Goal: Transaction & Acquisition: Purchase product/service

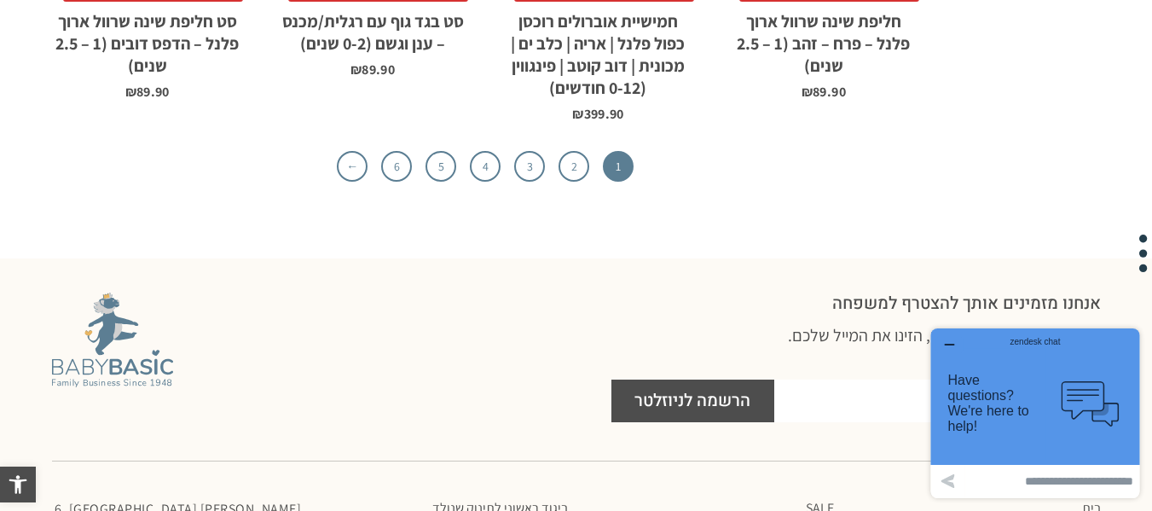
scroll to position [5893, 0]
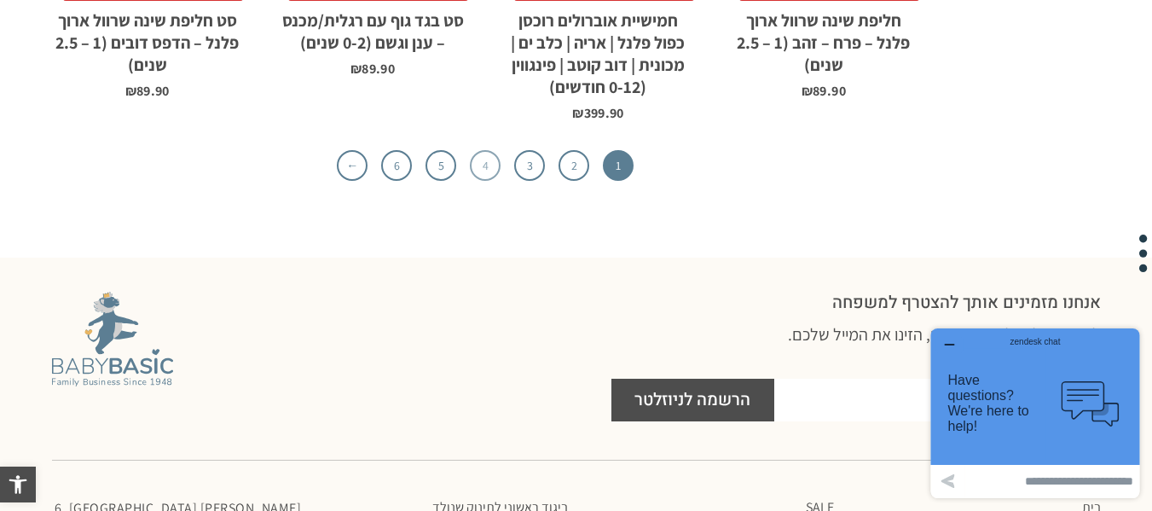
click at [480, 150] on link "4" at bounding box center [485, 165] width 31 height 31
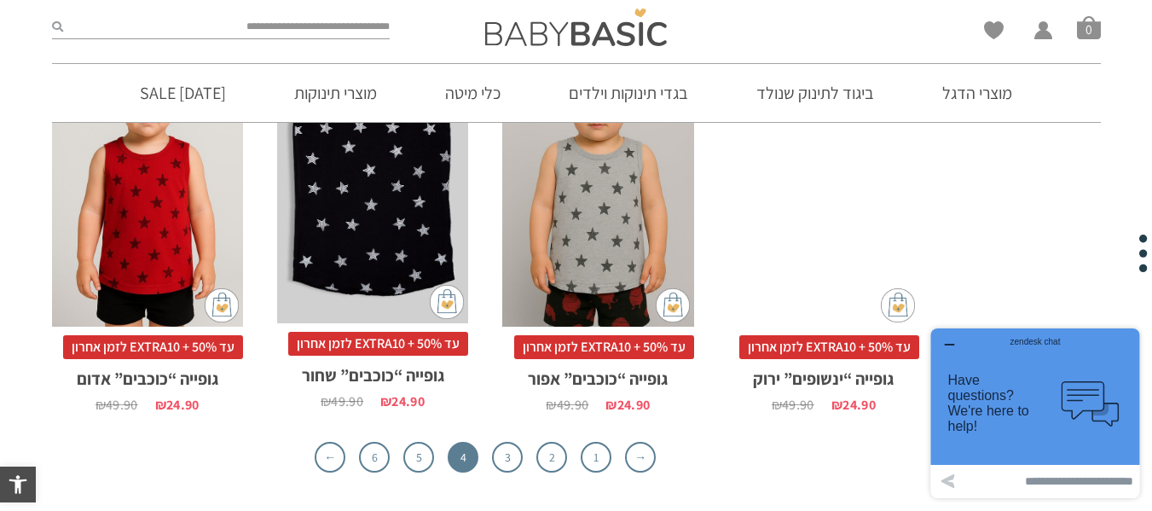
scroll to position [5355, 0]
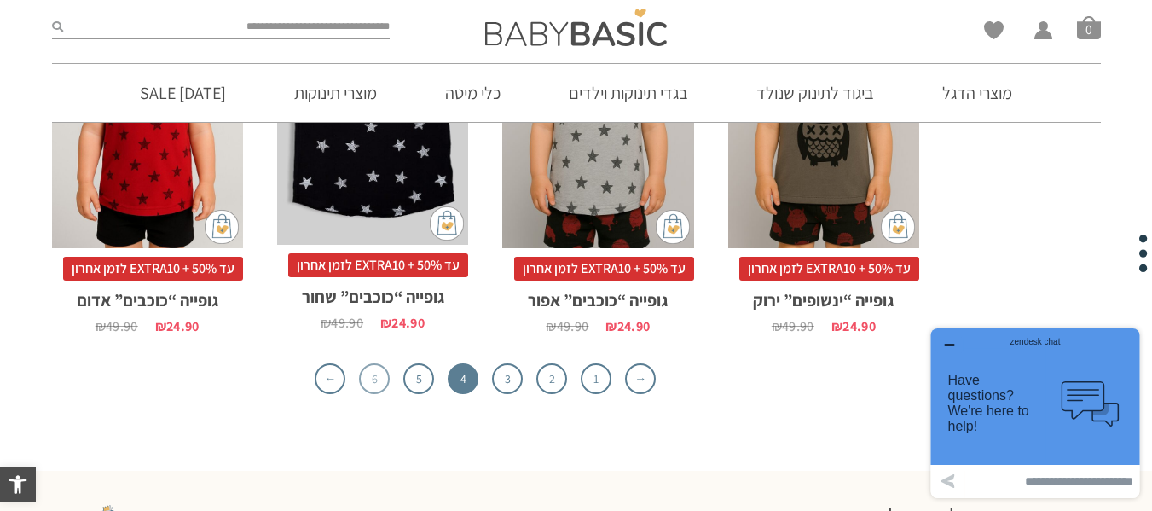
click at [371, 363] on link "6" at bounding box center [374, 378] width 31 height 31
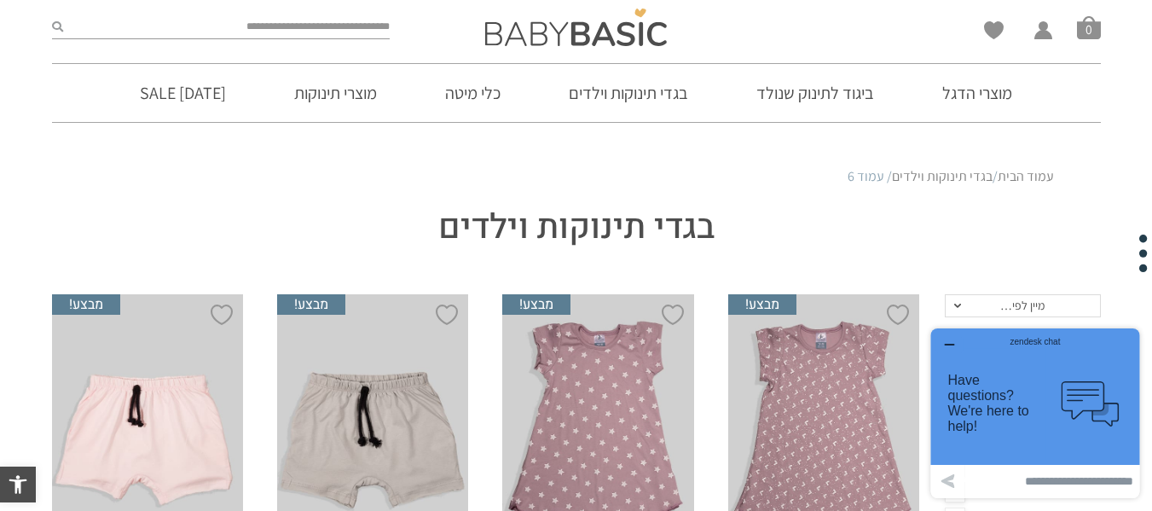
drag, startPoint x: 1164, startPoint y: 36, endPoint x: 1103, endPoint y: 12, distance: 65.1
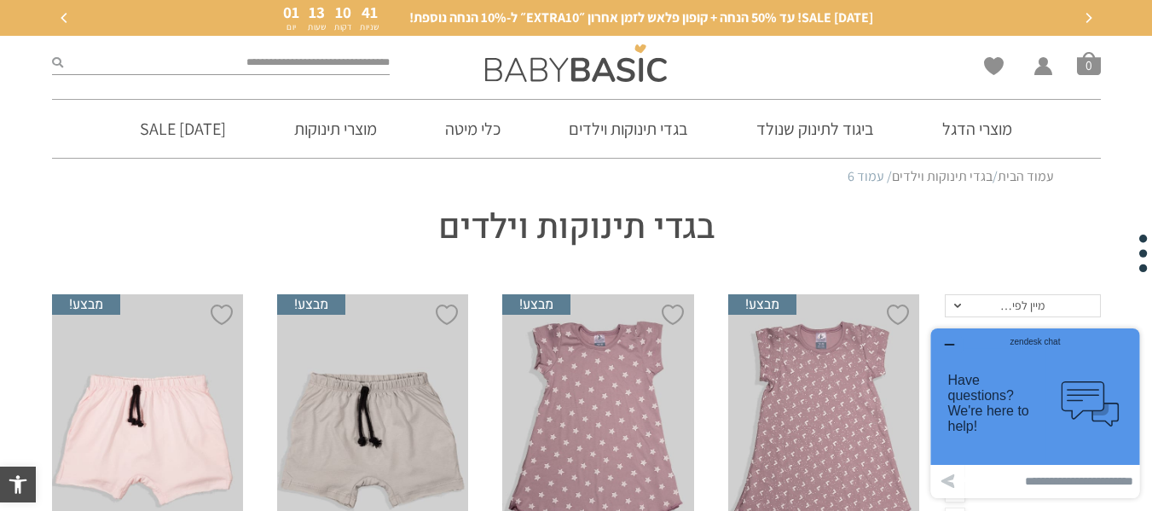
click at [1101, 12] on div "ראש השנה SALE! עד 50% הנחה + קופון פלאש לזמן אחרון ״EXTRA10״ ל-10% הנחה נוספת! …" at bounding box center [576, 18] width 1066 height 36
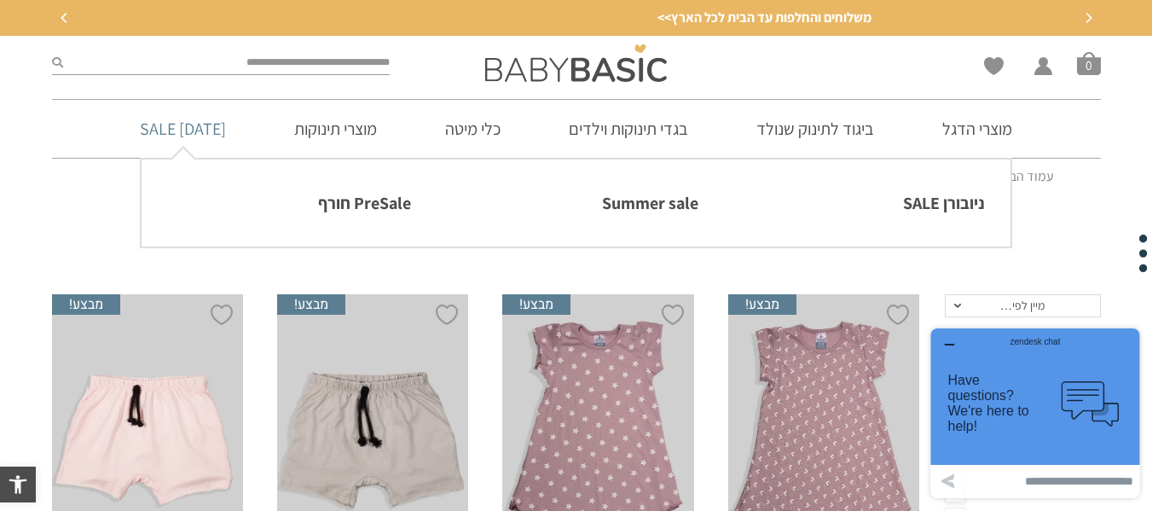
click at [172, 130] on link "[DATE] SALE" at bounding box center [182, 129] width 137 height 58
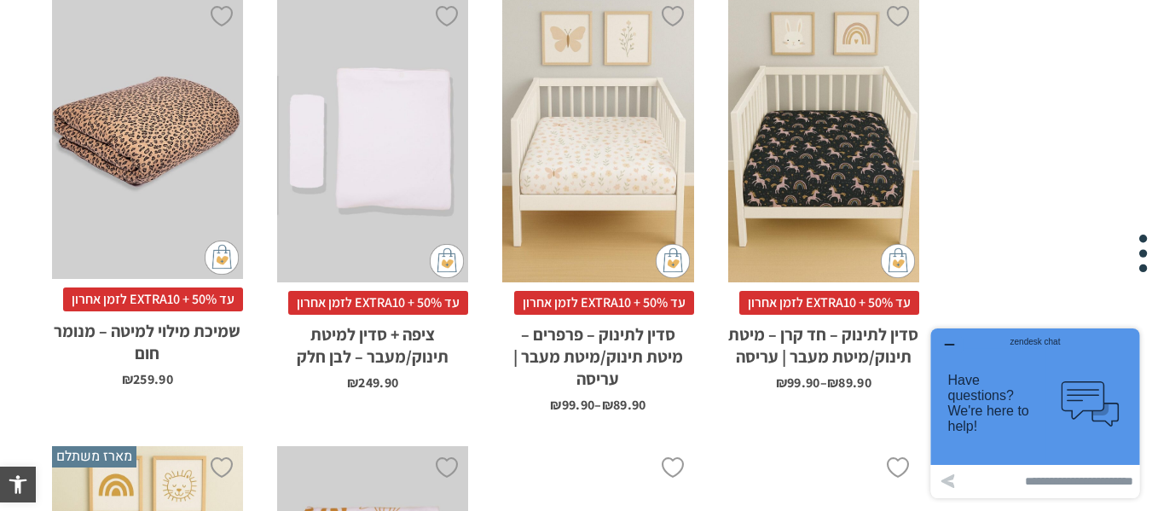
scroll to position [1790, 0]
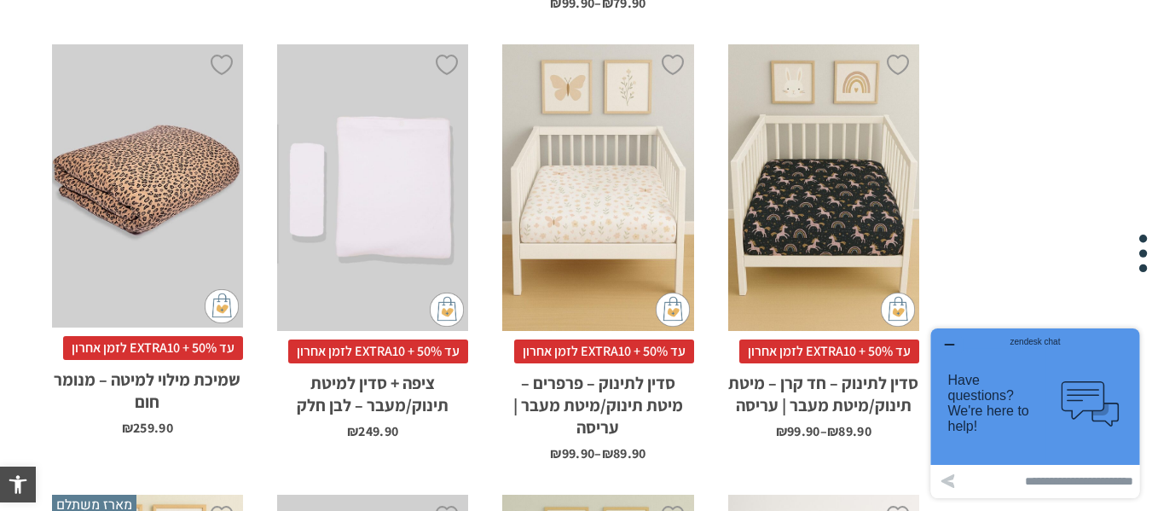
click at [203, 170] on div "x הוספה לסל" at bounding box center [147, 185] width 191 height 283
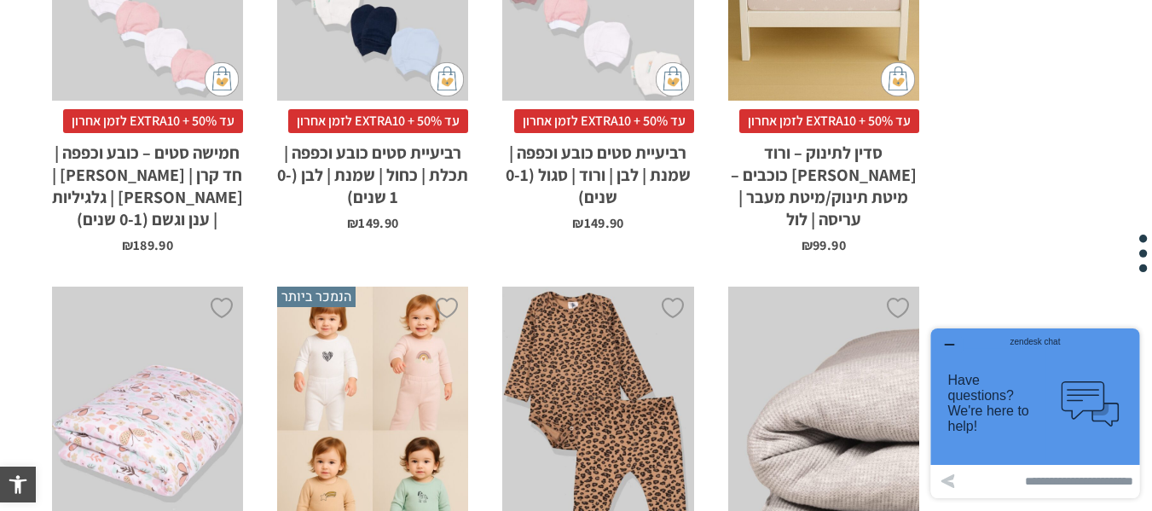
scroll to position [3533, 0]
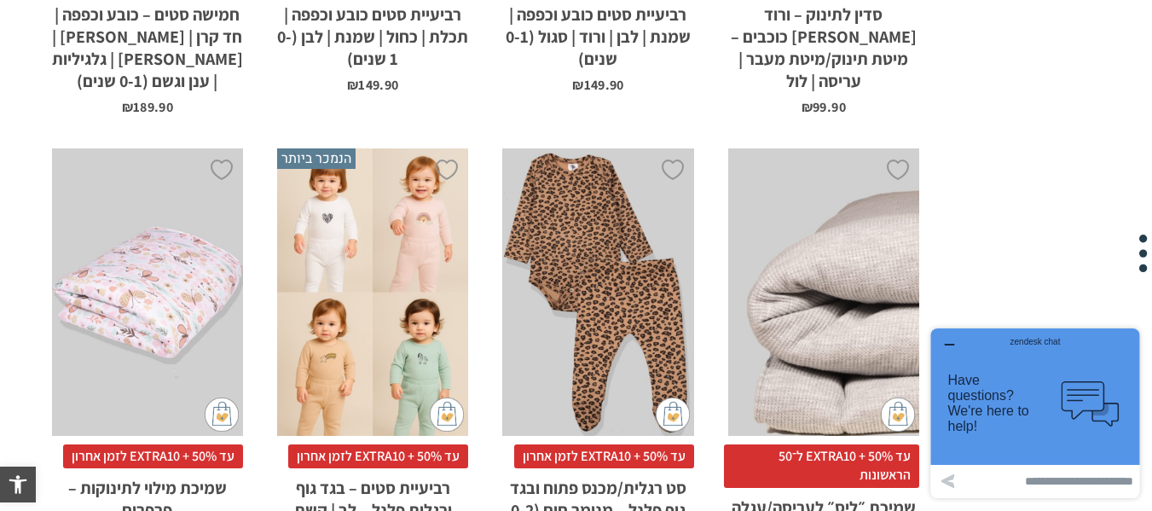
click at [340, 170] on div "x בחירת מידה 0-3m 3-6m 6-12m 12-18m 18-24m 24-30m" at bounding box center [372, 291] width 191 height 287
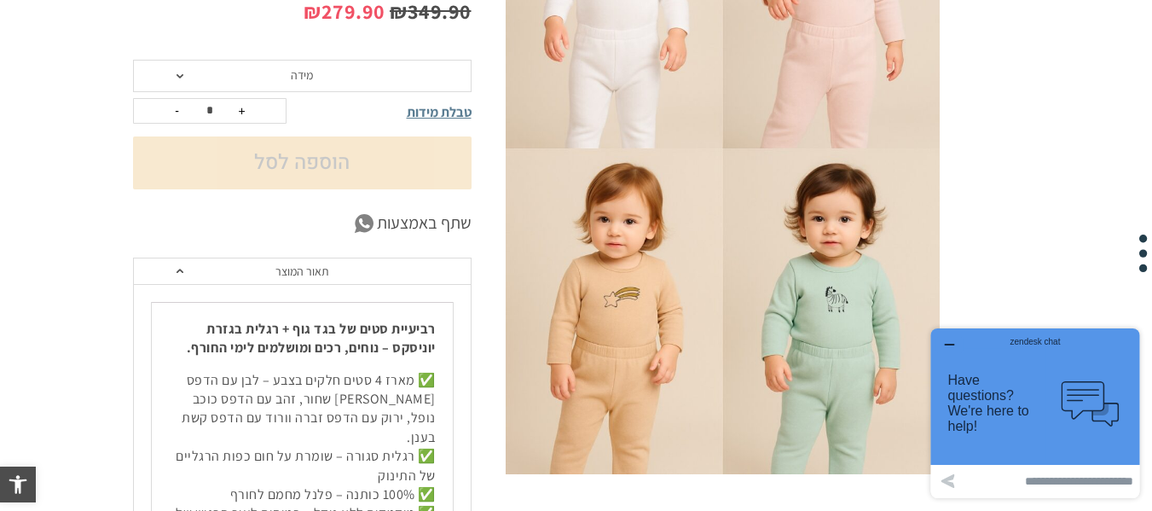
click at [956, 348] on icon "button" at bounding box center [949, 345] width 14 height 14
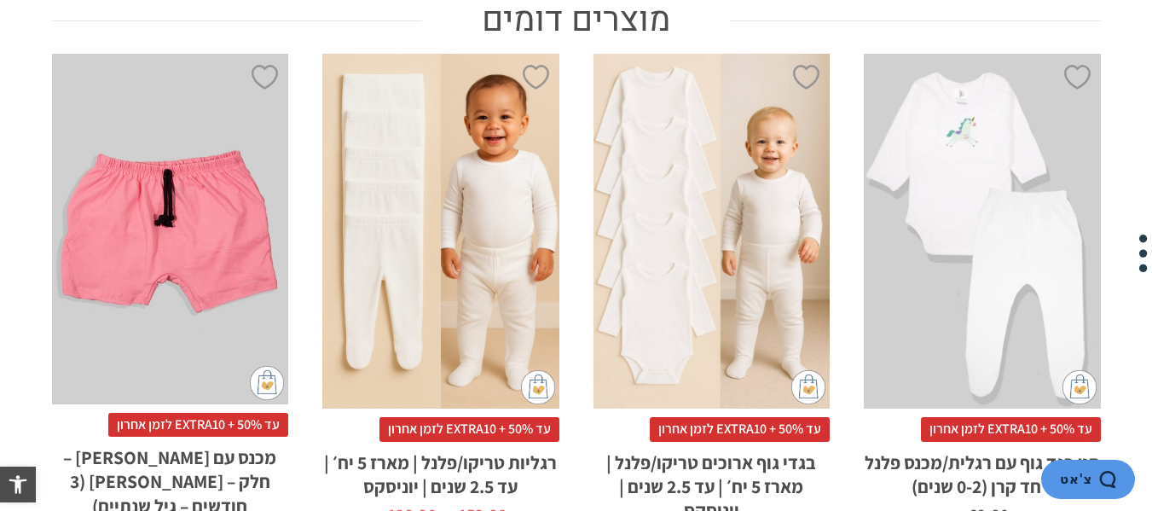
scroll to position [1225, 0]
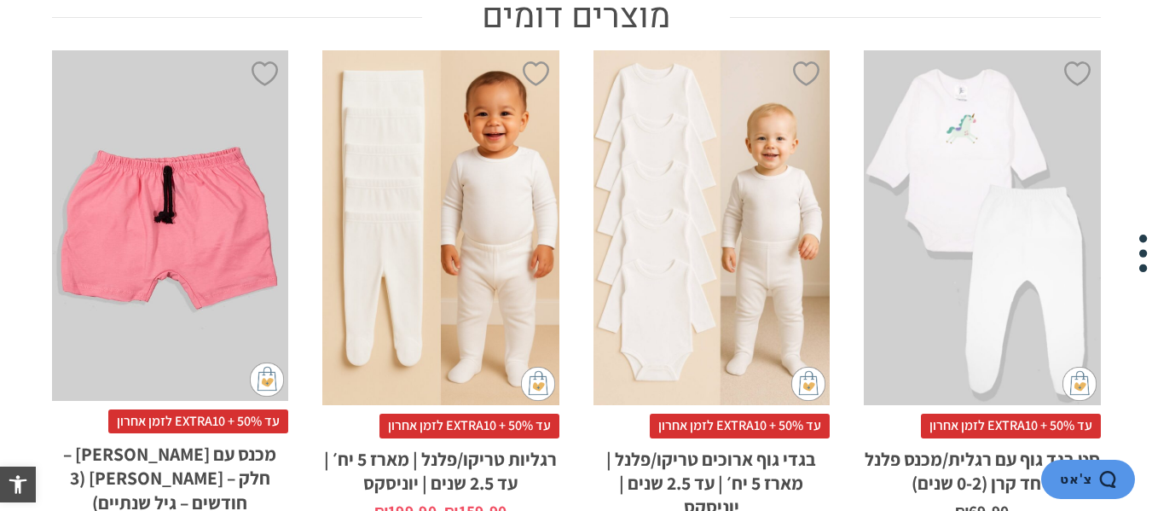
click at [690, 230] on div "x בחירת מידה 0-3m 3-6m 6-12m 12-18m 18-24m 24-30m בחירת סוג בד טריקו (עונת מעבר…" at bounding box center [711, 227] width 237 height 355
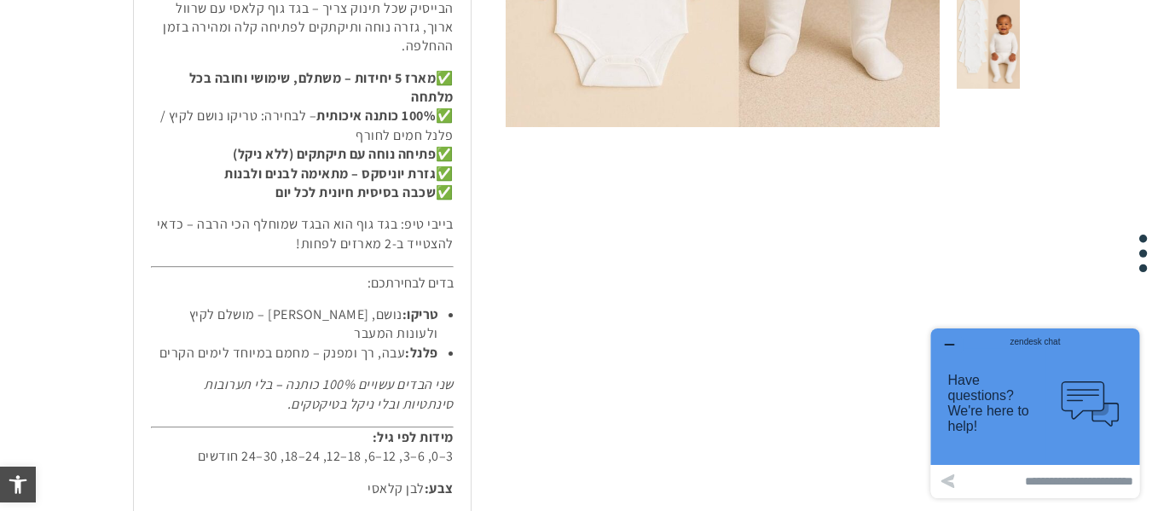
scroll to position [738, 0]
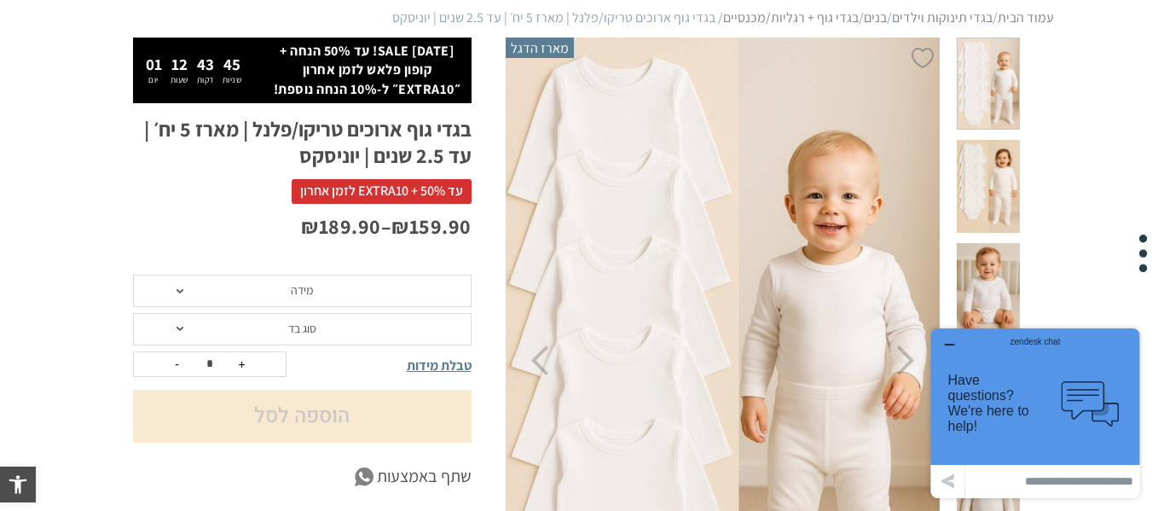
scroll to position [124, 0]
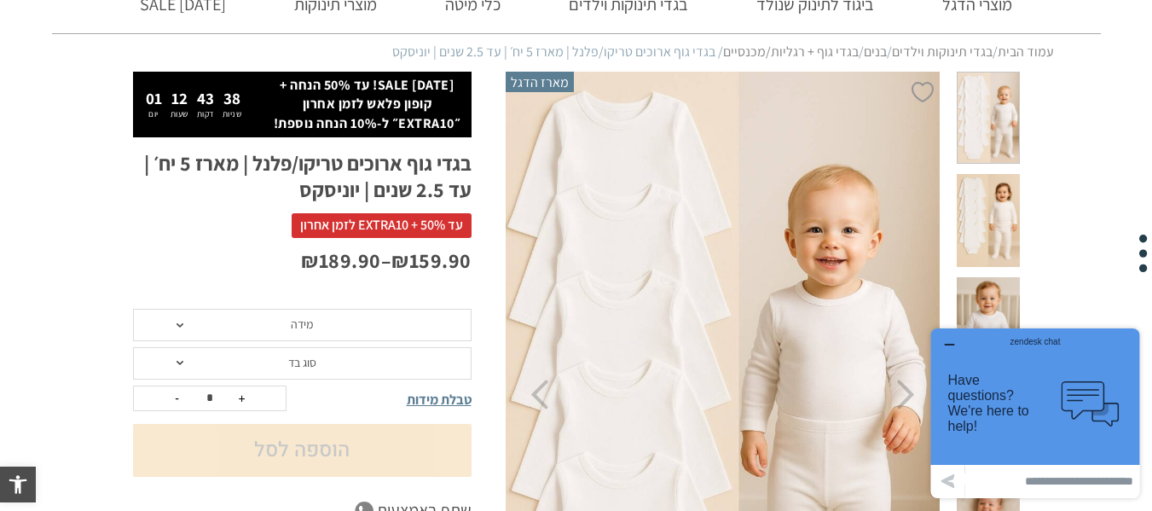
click at [228, 338] on span "מידה" at bounding box center [302, 325] width 338 height 32
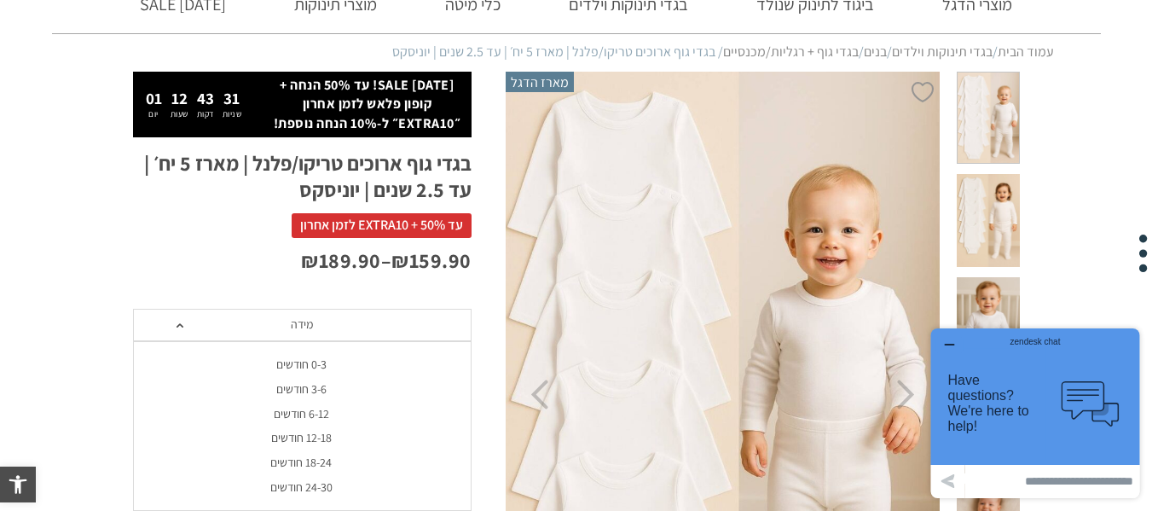
click at [330, 438] on div "12-18 חודשים" at bounding box center [301, 437] width 338 height 14
click at [330, 438] on button "הוספה לסל" at bounding box center [302, 450] width 338 height 53
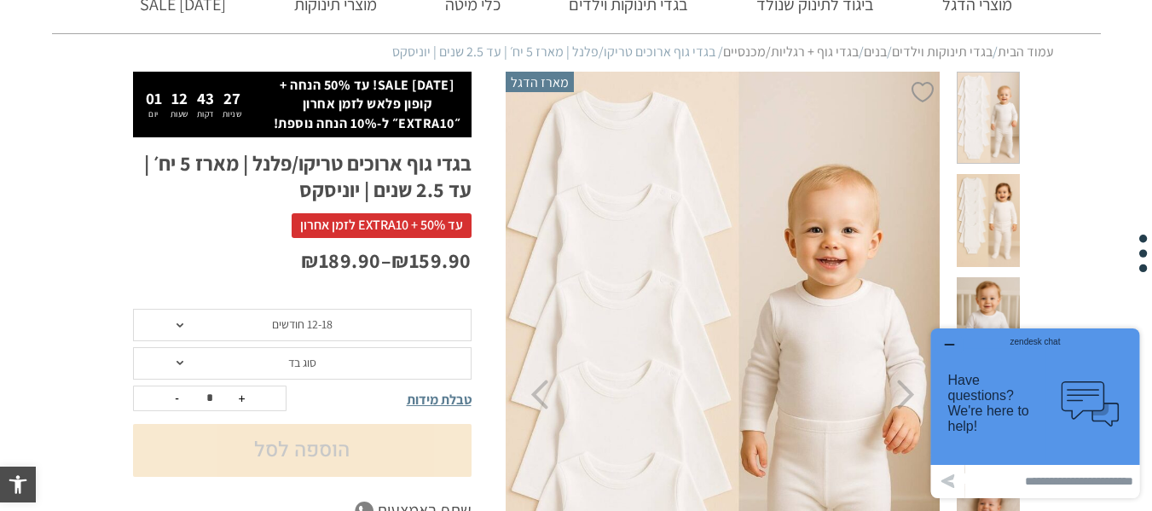
click at [265, 370] on span "סוג בד" at bounding box center [302, 363] width 338 height 32
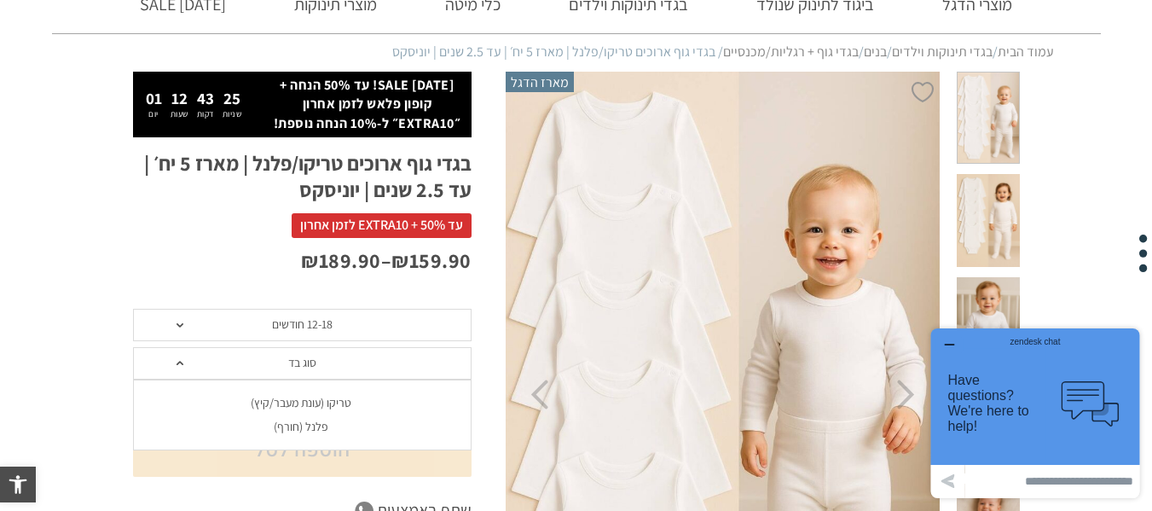
click at [274, 419] on div "פלנל (חורף)" at bounding box center [301, 426] width 338 height 14
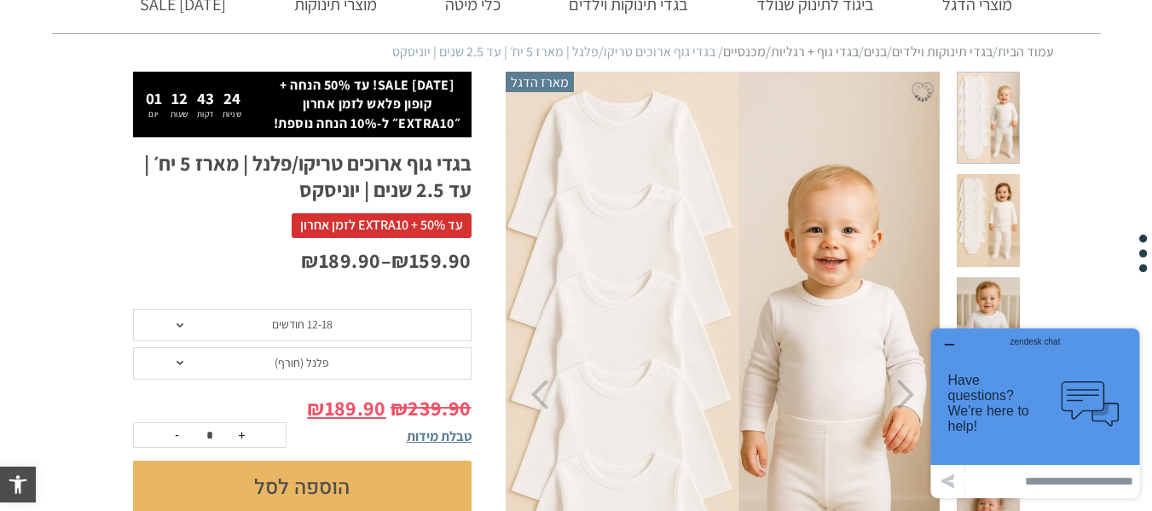
click at [269, 315] on span "12-18 חודשים" at bounding box center [302, 325] width 338 height 32
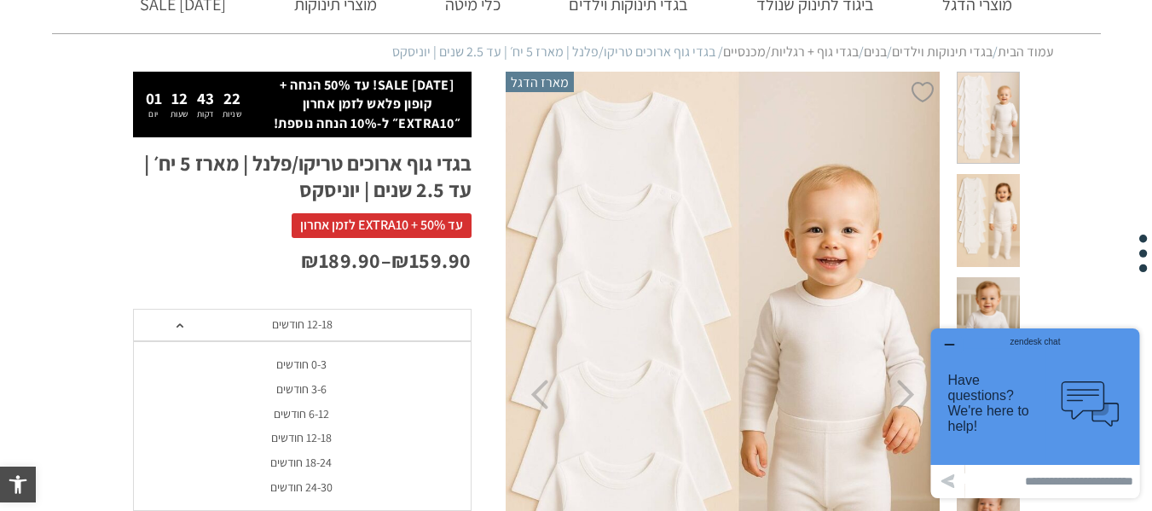
click at [240, 435] on div "12-18 חודשים" at bounding box center [301, 437] width 338 height 14
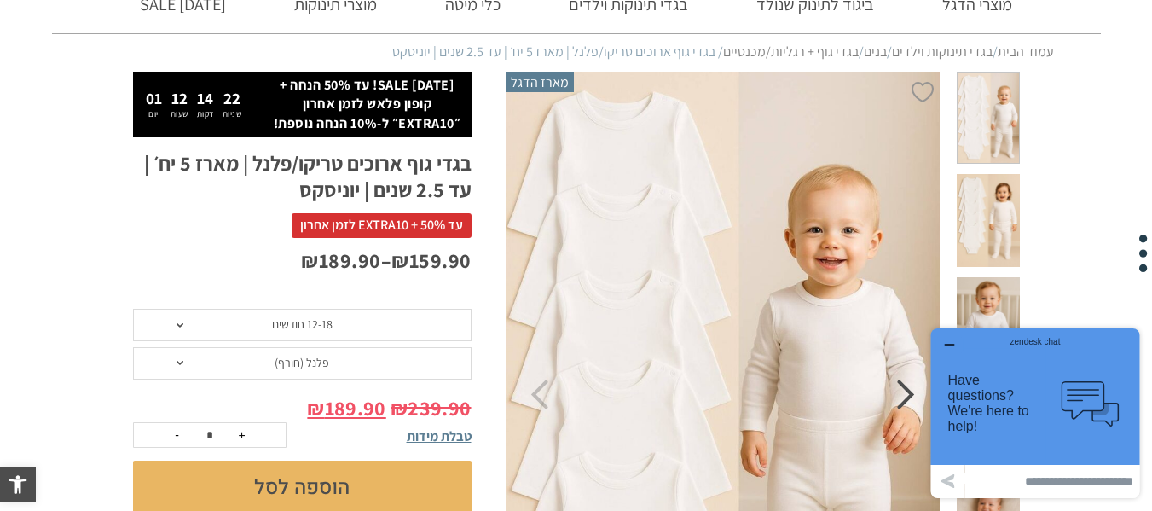
click at [910, 396] on icon "Next" at bounding box center [906, 394] width 18 height 30
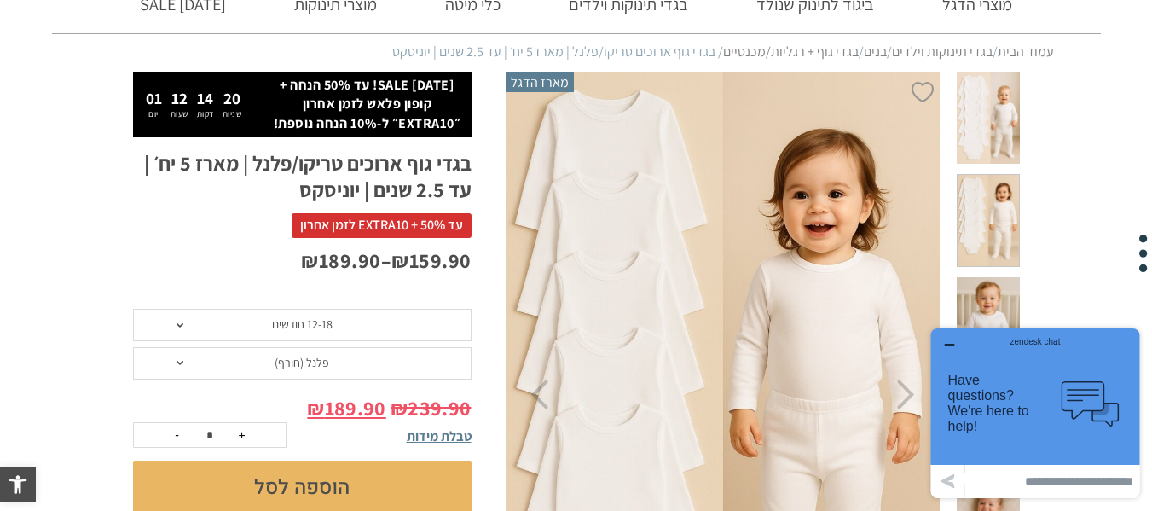
click at [954, 338] on div "zendesk chat" at bounding box center [1034, 339] width 167 height 17
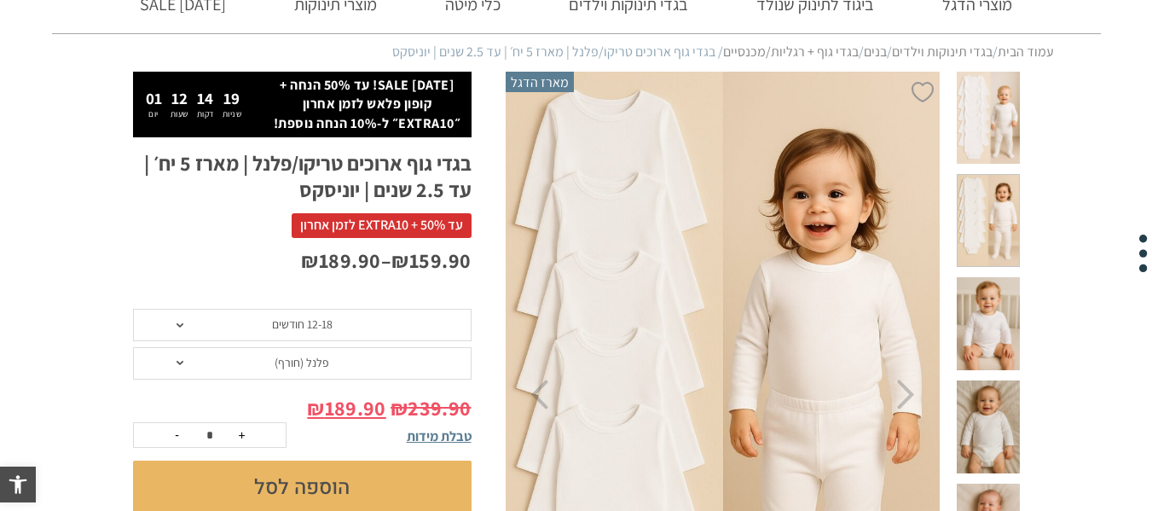
scroll to position [0, 0]
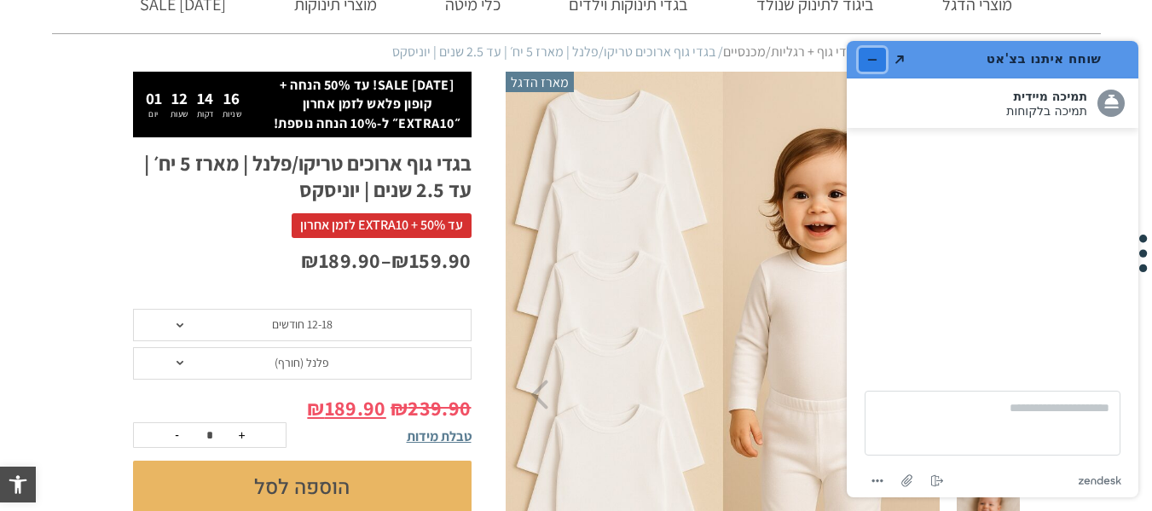
click at [870, 50] on button "מזער את היישומון" at bounding box center [871, 60] width 27 height 24
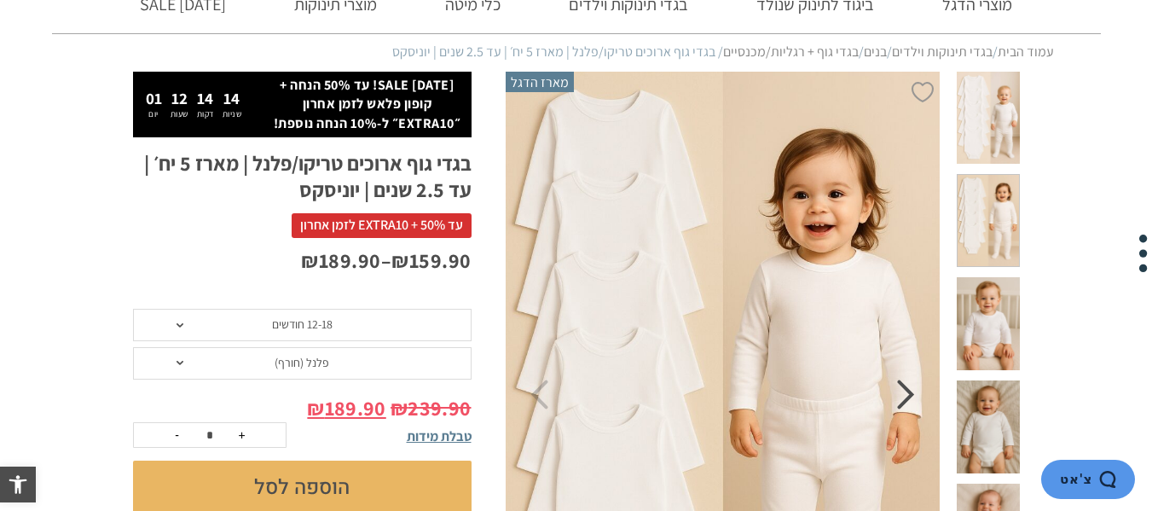
click at [904, 402] on icon "Next" at bounding box center [906, 394] width 18 height 30
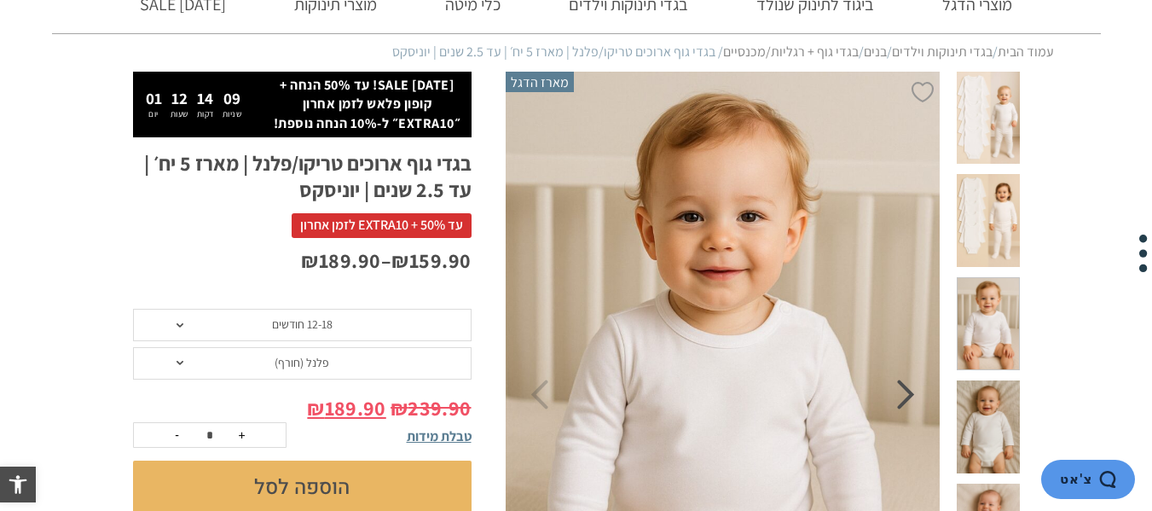
click at [900, 389] on icon "Next" at bounding box center [906, 394] width 18 height 30
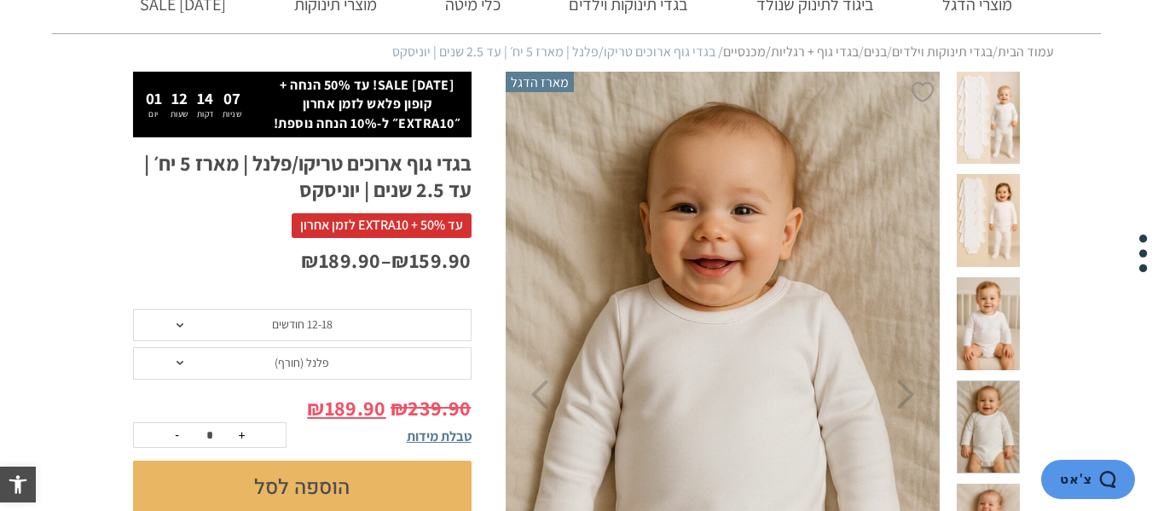
click at [915, 392] on img at bounding box center [723, 394] width 436 height 655
click at [906, 393] on icon "Next" at bounding box center [906, 394] width 18 height 30
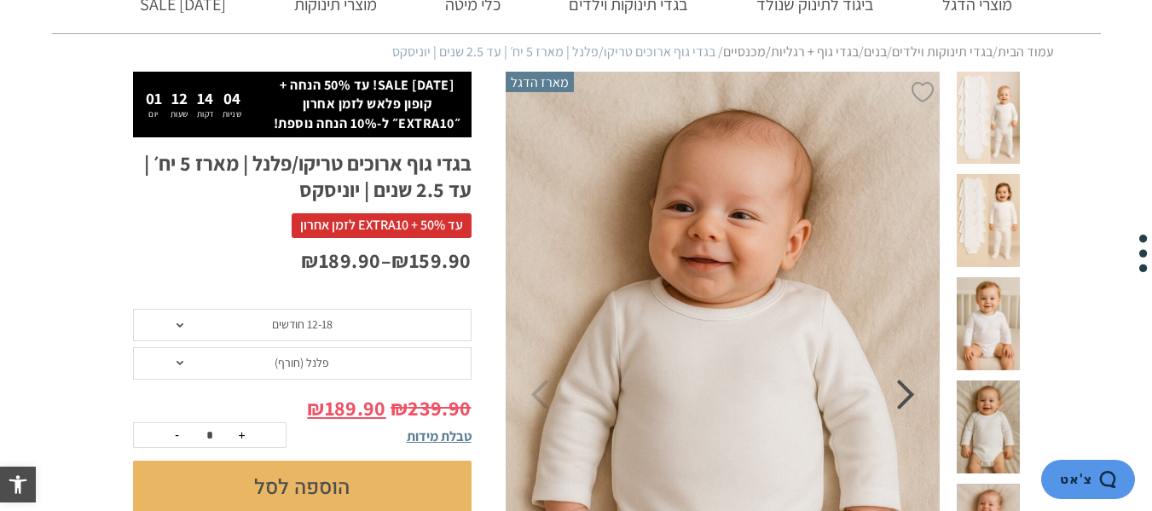
click at [906, 393] on icon "Next" at bounding box center [906, 394] width 18 height 30
